Goal: Information Seeking & Learning: Learn about a topic

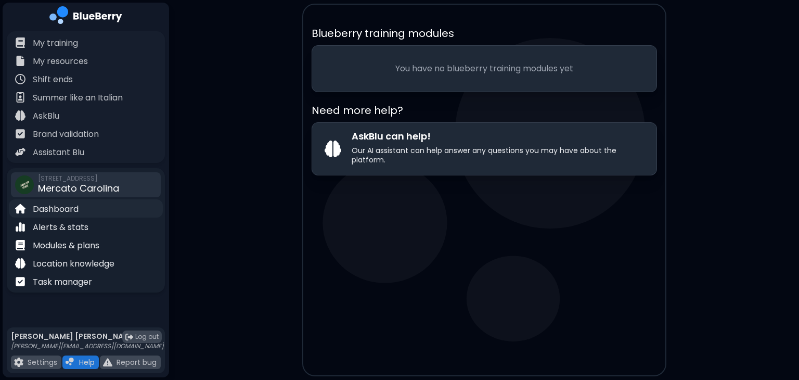
click at [50, 213] on p "Dashboard" at bounding box center [56, 209] width 46 height 12
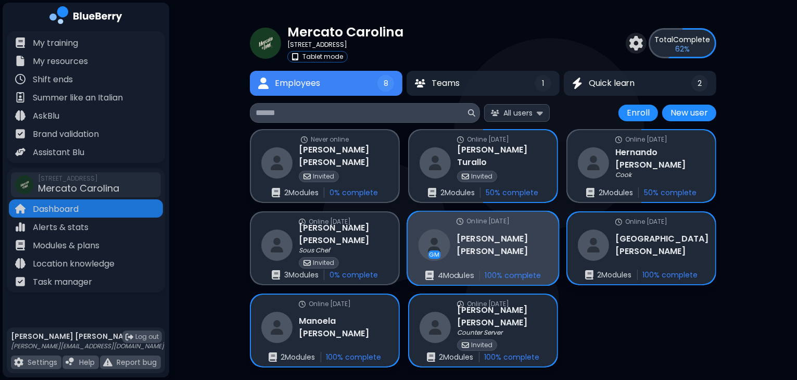
scroll to position [24, 0]
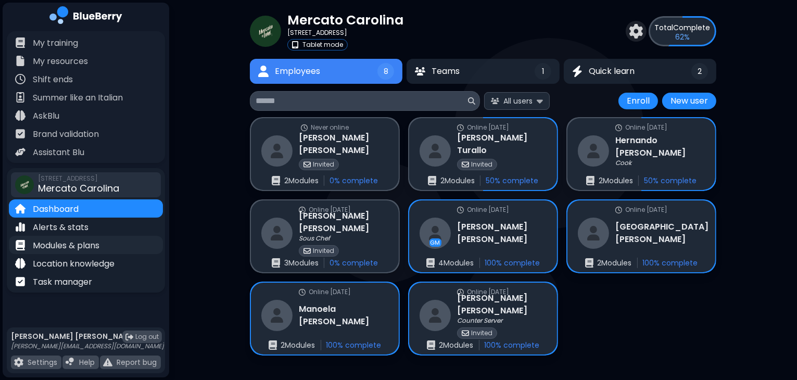
click at [84, 241] on p "Modules & plans" at bounding box center [66, 245] width 67 height 12
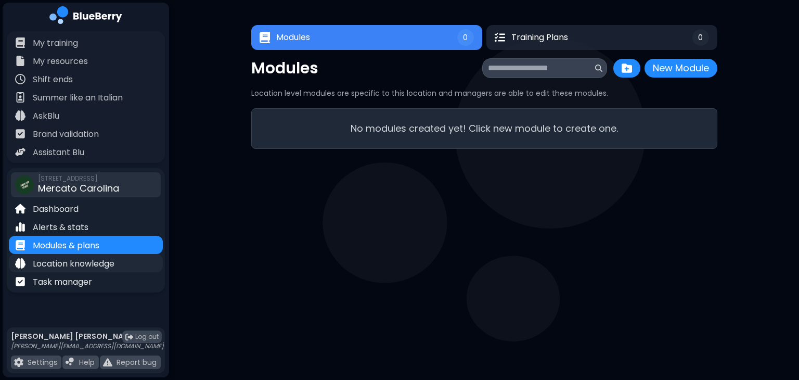
click at [87, 263] on p "Location knowledge" at bounding box center [74, 264] width 82 height 12
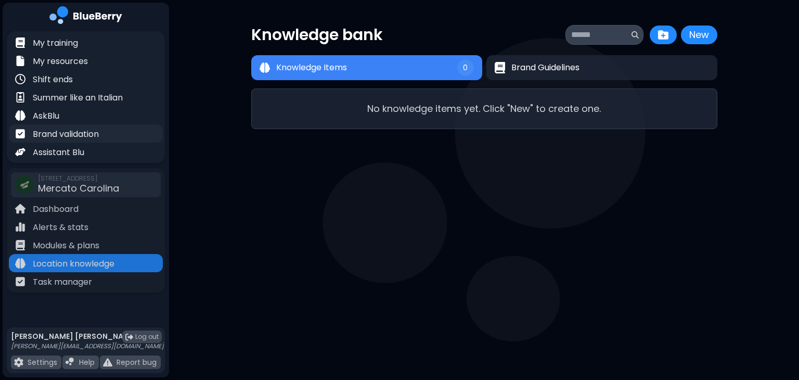
click at [56, 132] on p "Brand validation" at bounding box center [66, 134] width 66 height 12
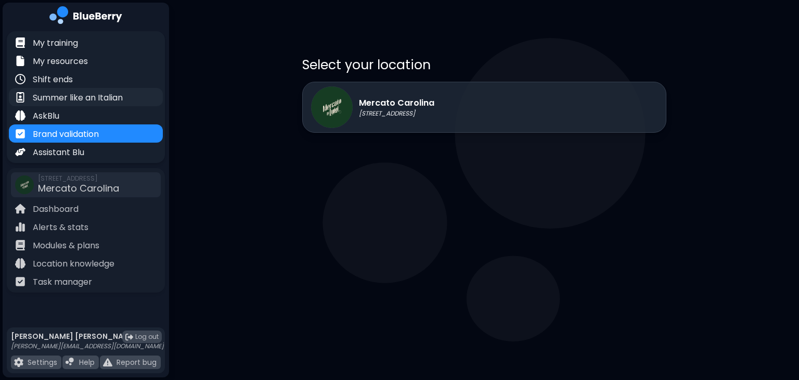
click at [62, 101] on p "Summer like an Italian" at bounding box center [78, 98] width 90 height 12
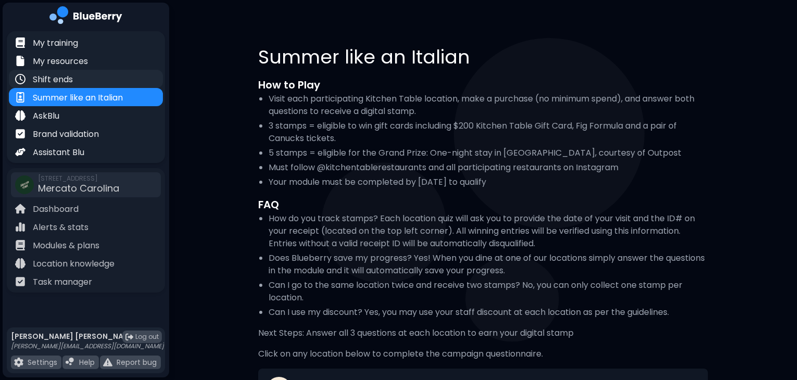
click at [59, 73] on div "Shift ends" at bounding box center [44, 79] width 58 height 12
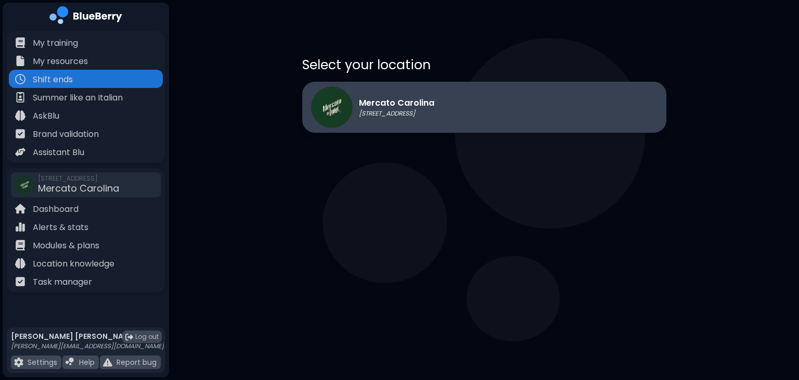
click at [479, 100] on div "Mercato Carolina [STREET_ADDRESS]" at bounding box center [484, 107] width 364 height 51
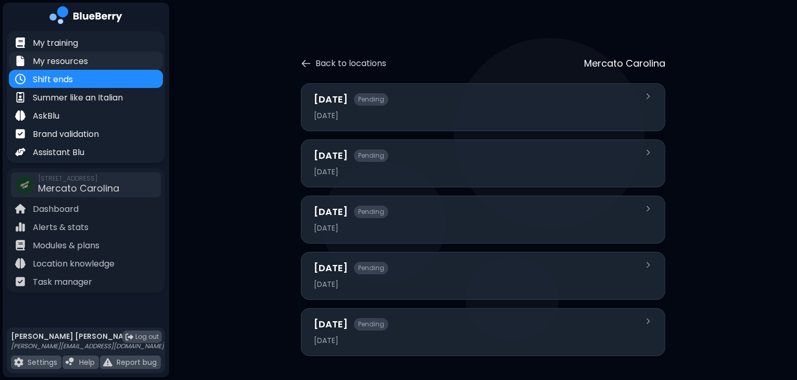
click at [98, 61] on div "My resources" at bounding box center [86, 61] width 154 height 18
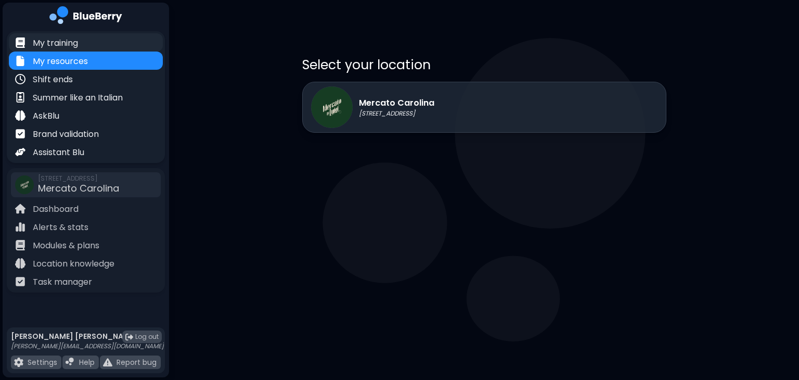
click at [53, 38] on p "My training" at bounding box center [55, 43] width 45 height 12
